Goal: Find specific page/section: Find specific page/section

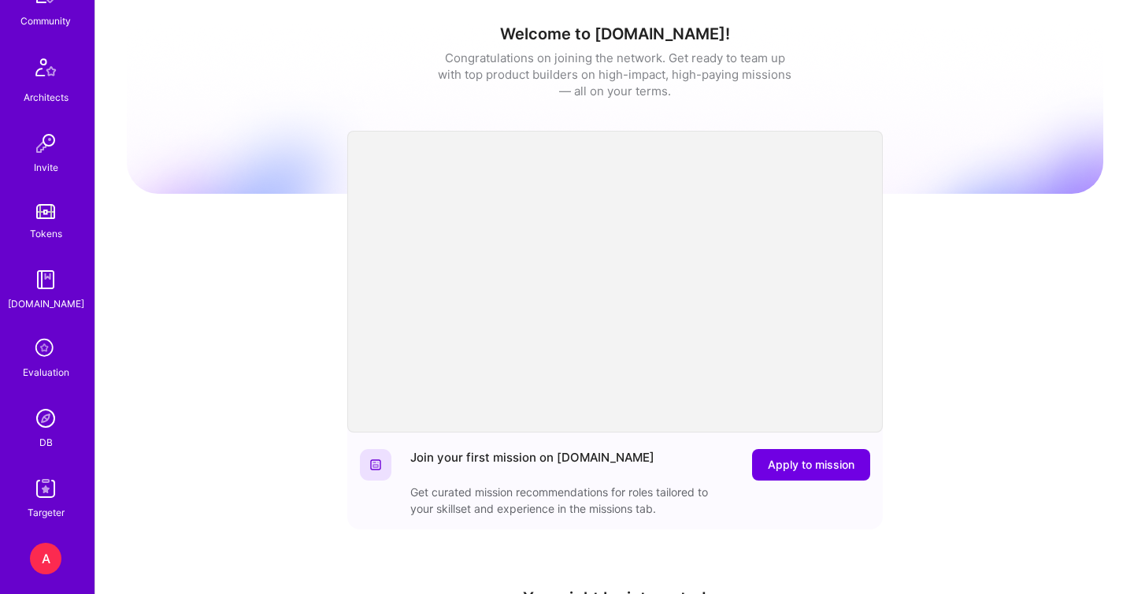
scroll to position [465, 0]
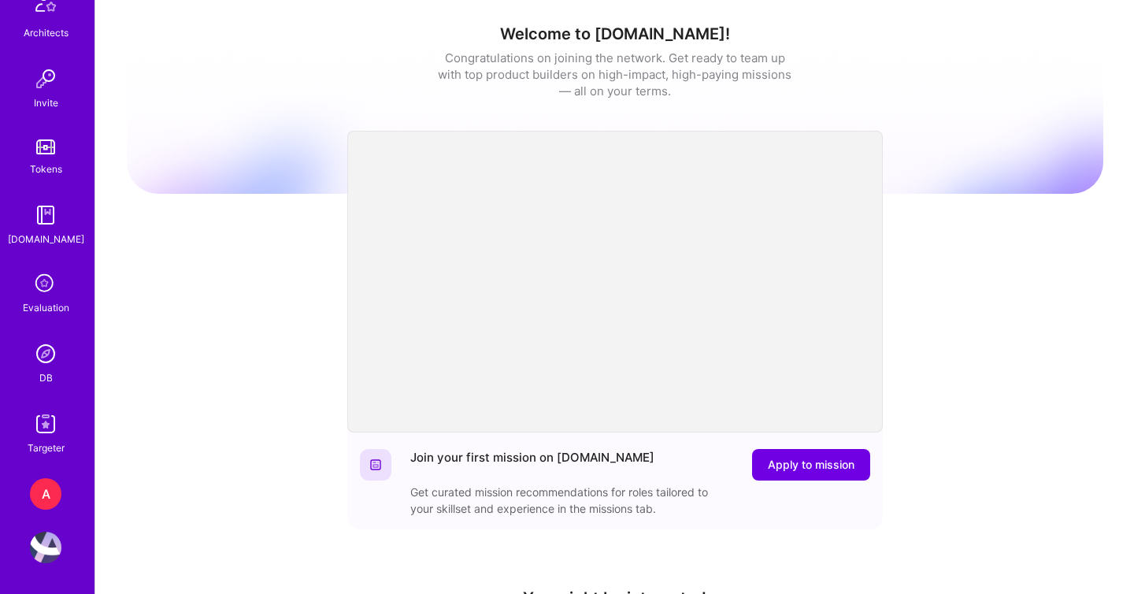
click at [43, 370] on div "DB" at bounding box center [45, 377] width 13 height 17
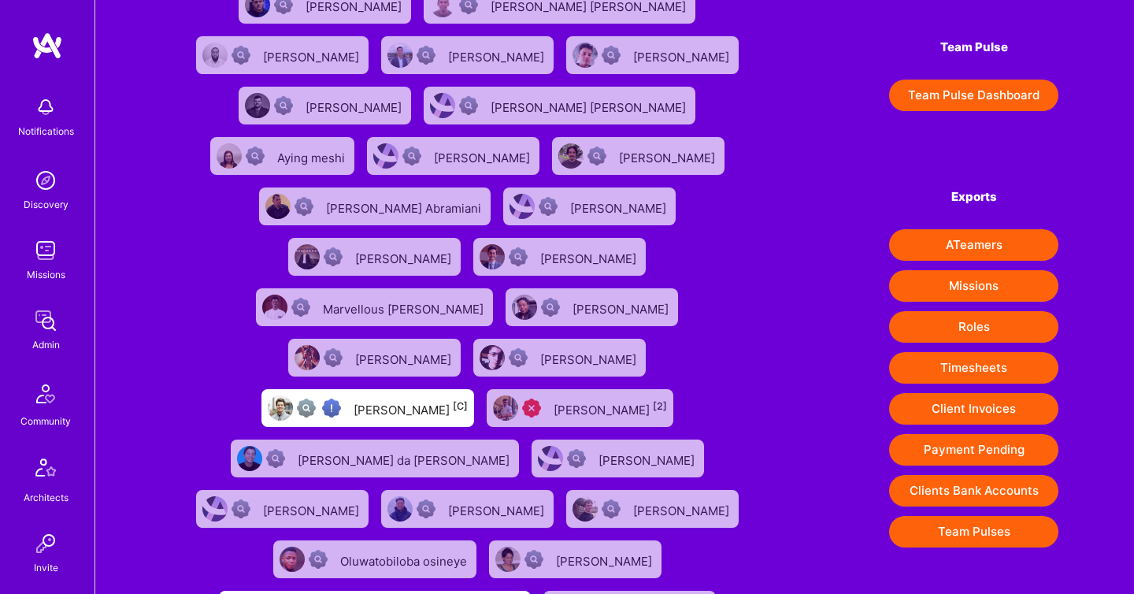
scroll to position [231, 0]
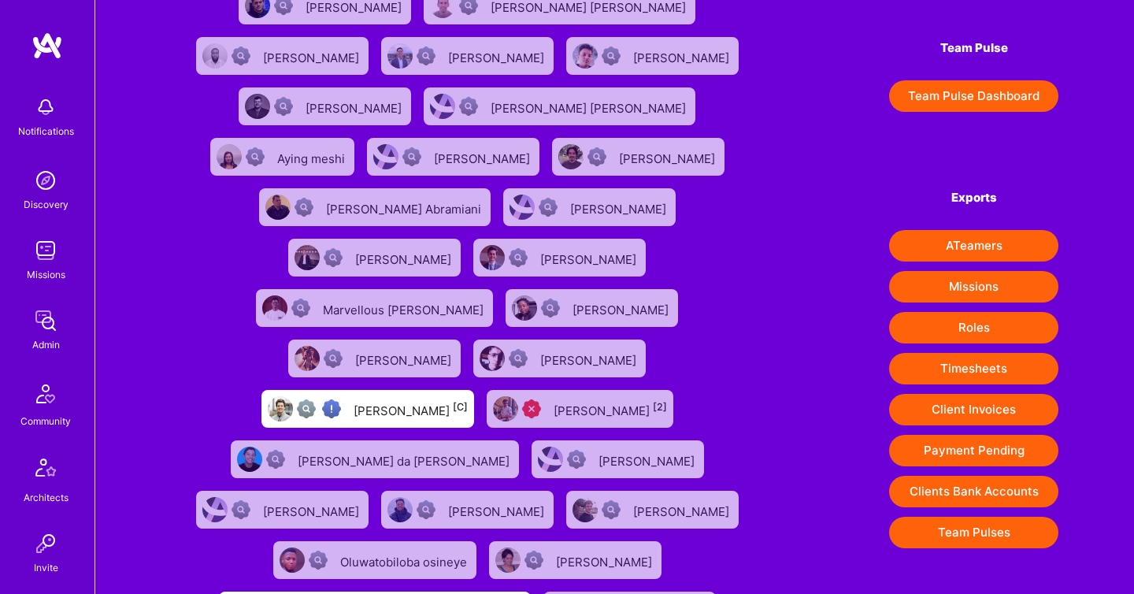
click at [911, 409] on button "Client Invoices" at bounding box center [973, 409] width 169 height 31
click at [966, 102] on button "Team Pulse Dashboard" at bounding box center [973, 95] width 169 height 31
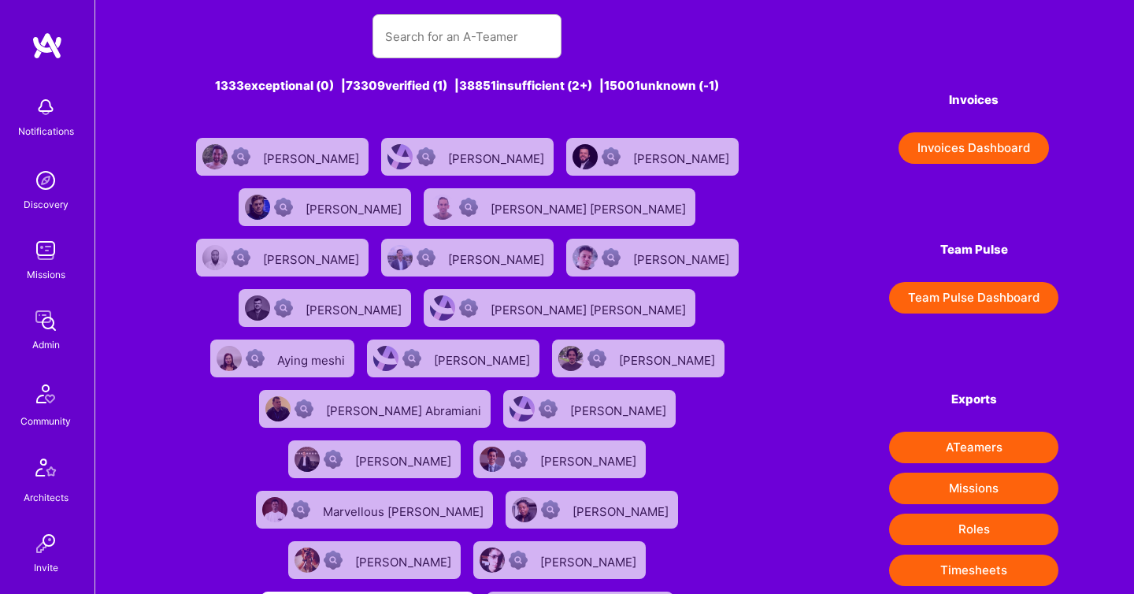
scroll to position [29, 0]
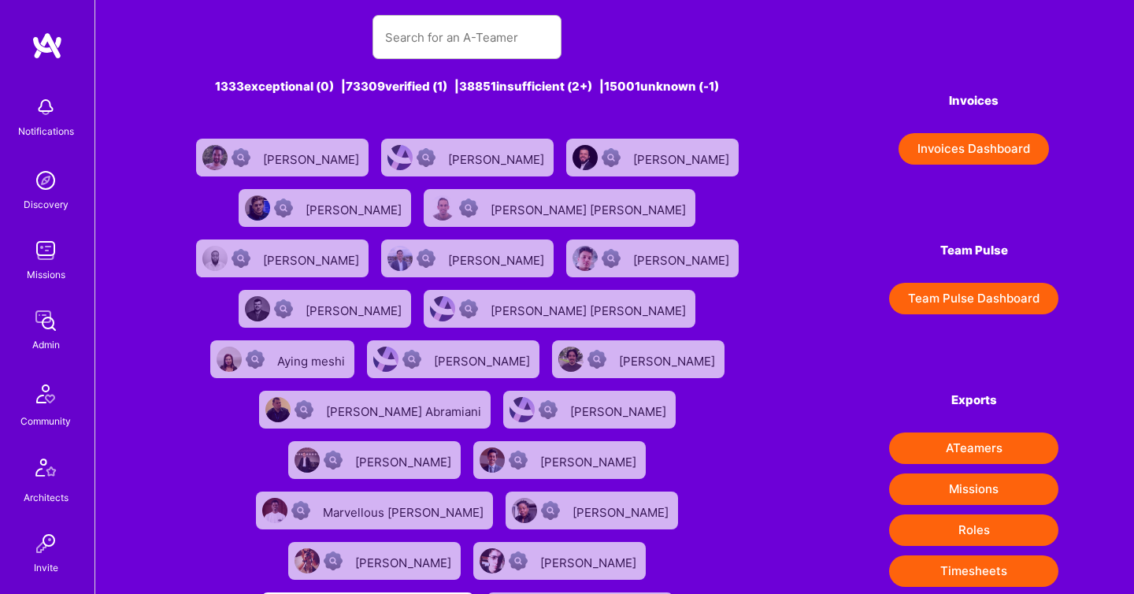
click at [976, 143] on button "Invoices Dashboard" at bounding box center [973, 148] width 150 height 31
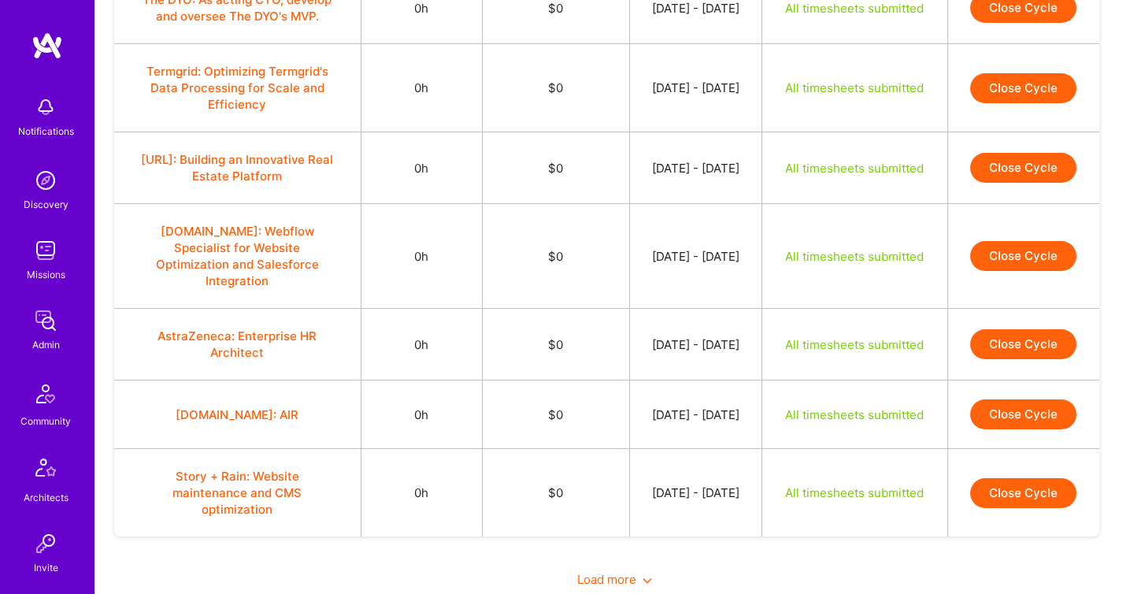
scroll to position [1427, 0]
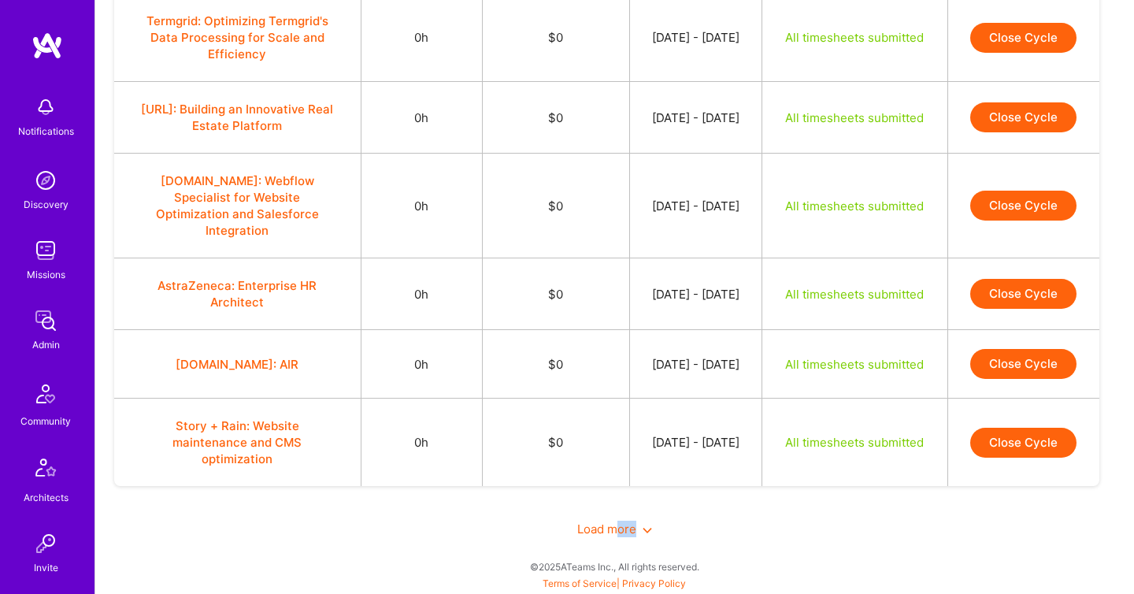
click at [620, 536] on div "Load more" at bounding box center [614, 529] width 1001 height 54
click at [650, 529] on icon at bounding box center [646, 529] width 9 height 9
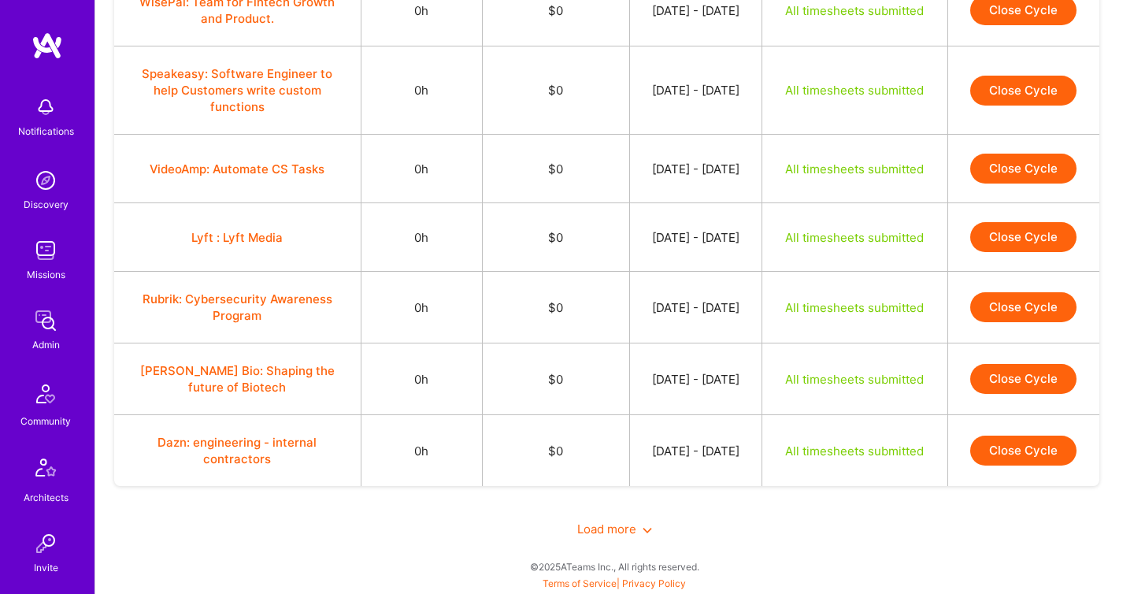
scroll to position [3070, 0]
click at [643, 533] on icon at bounding box center [646, 529] width 9 height 9
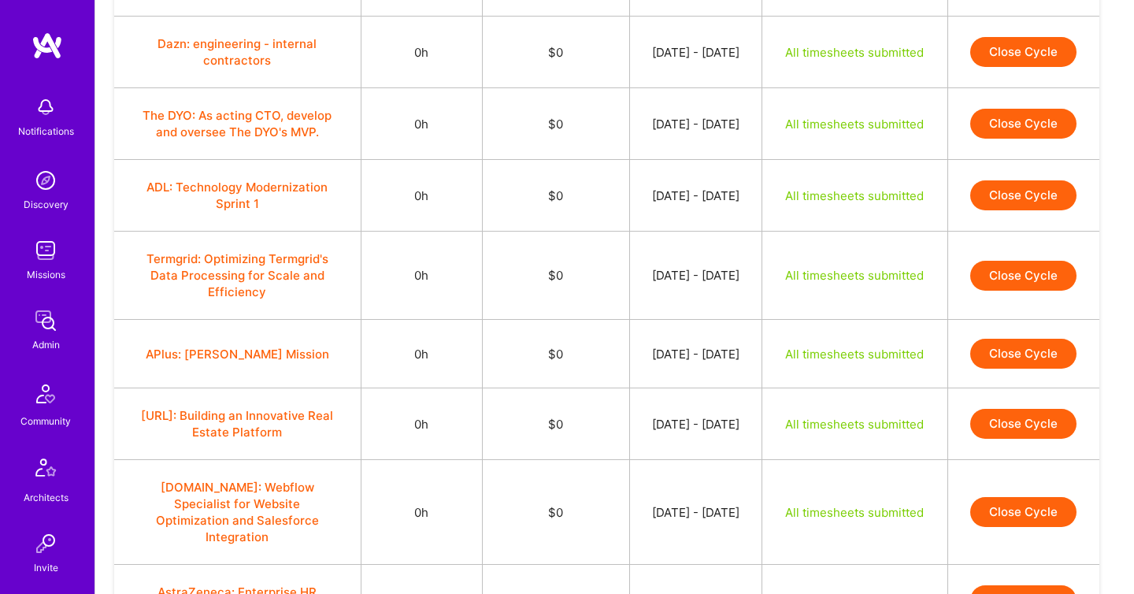
scroll to position [2278, 0]
